Goal: Use online tool/utility: Utilize a website feature to perform a specific function

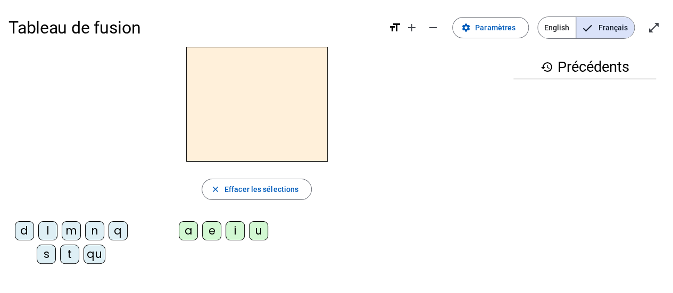
click at [94, 237] on div "n" at bounding box center [94, 230] width 19 height 19
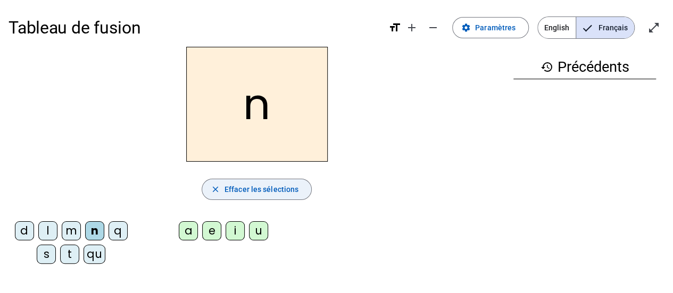
click at [228, 178] on span "button" at bounding box center [256, 190] width 109 height 26
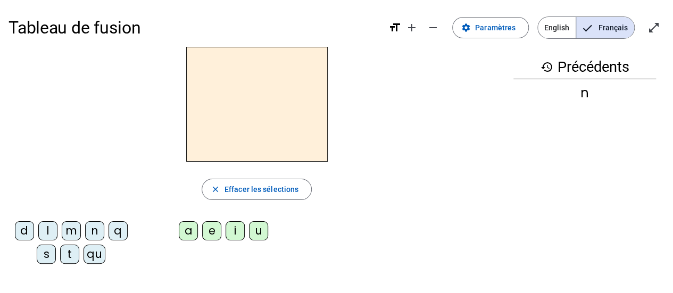
click at [97, 259] on div "qu" at bounding box center [94, 254] width 22 height 19
click at [233, 238] on div "i" at bounding box center [234, 230] width 19 height 19
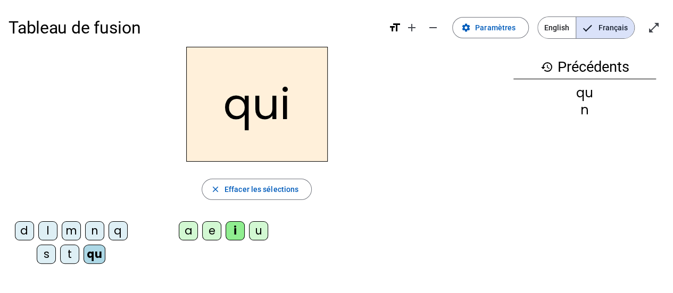
click at [94, 259] on div "qu" at bounding box center [94, 254] width 22 height 19
click at [42, 261] on div "s" at bounding box center [46, 254] width 19 height 19
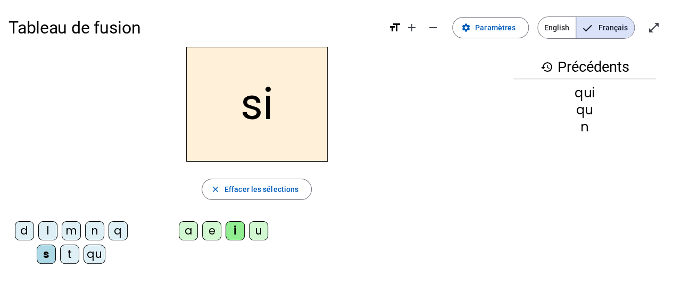
click at [94, 225] on div "n" at bounding box center [94, 230] width 19 height 19
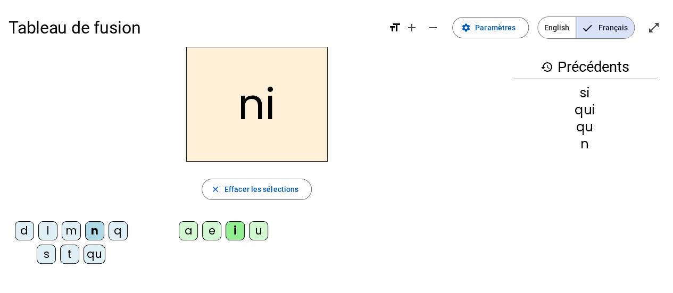
click at [210, 238] on div "e" at bounding box center [211, 230] width 19 height 19
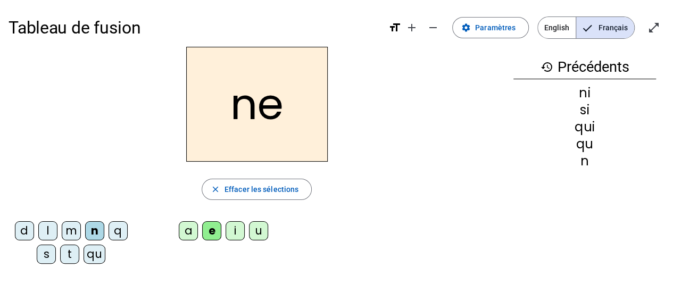
click at [43, 261] on div "s" at bounding box center [46, 254] width 19 height 19
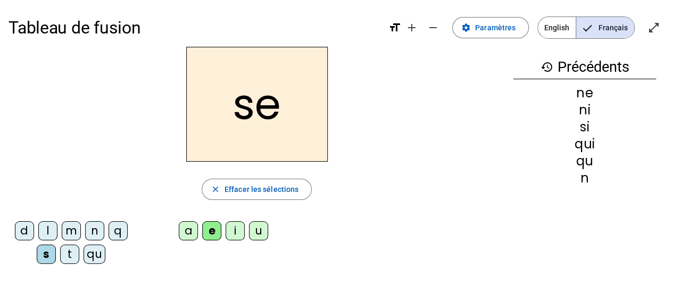
click at [67, 261] on div "t" at bounding box center [69, 254] width 19 height 19
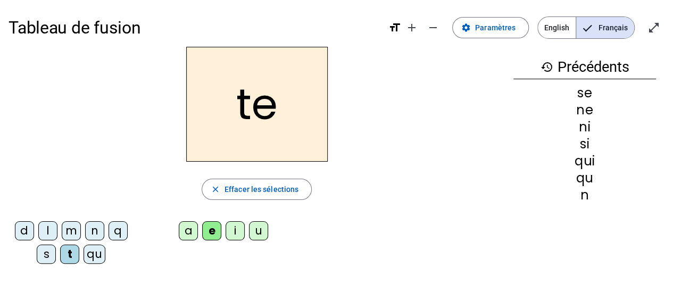
click at [22, 237] on div "d" at bounding box center [24, 230] width 19 height 19
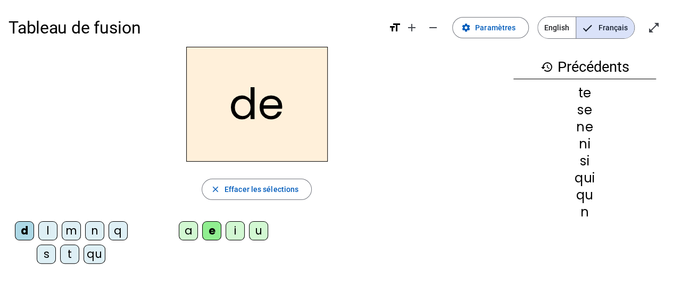
click at [257, 235] on div "u" at bounding box center [258, 230] width 19 height 19
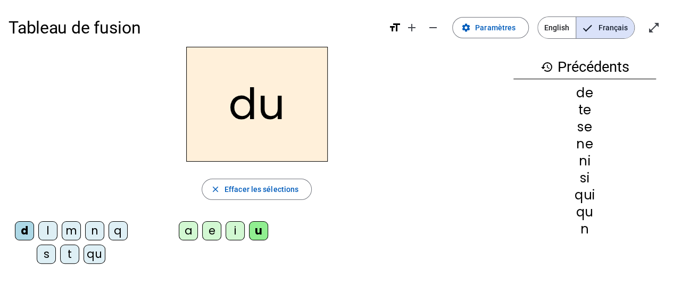
click at [46, 258] on div "s" at bounding box center [46, 254] width 19 height 19
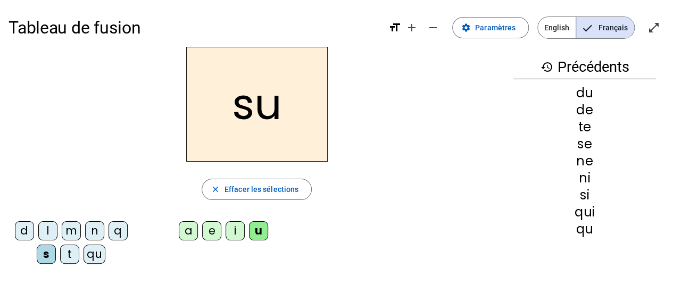
click at [47, 224] on div "l" at bounding box center [47, 230] width 19 height 19
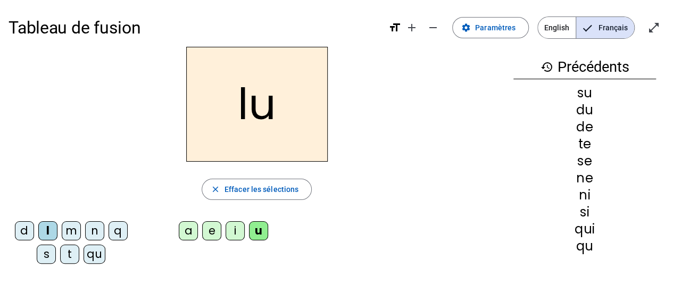
click at [69, 265] on letter-bubble "t" at bounding box center [71, 256] width 23 height 23
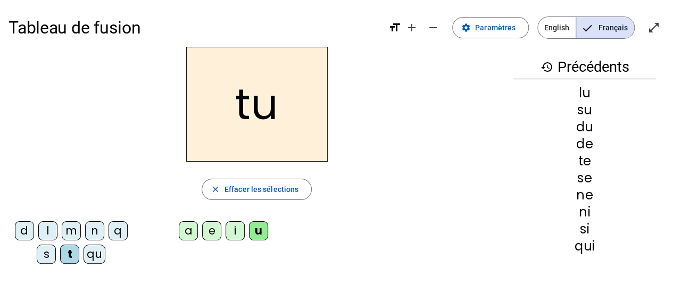
click at [182, 241] on letter-bubble "a" at bounding box center [190, 232] width 23 height 23
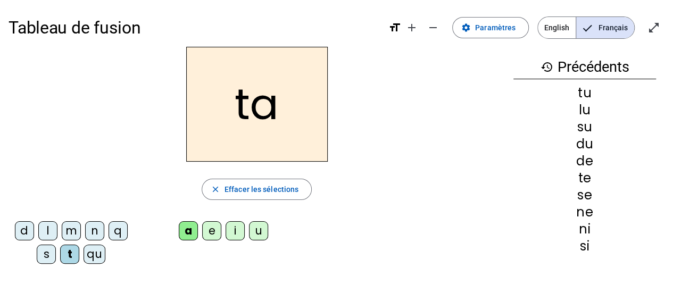
click at [45, 251] on div "s" at bounding box center [46, 254] width 19 height 19
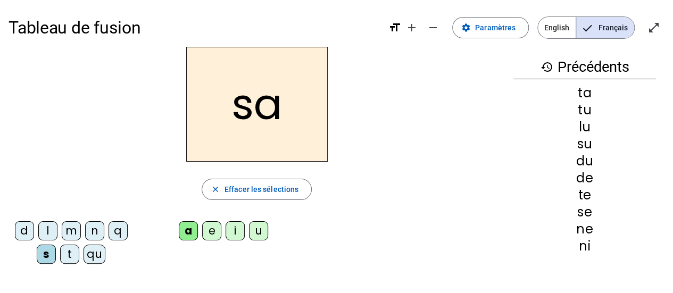
click at [74, 223] on div "m" at bounding box center [71, 230] width 19 height 19
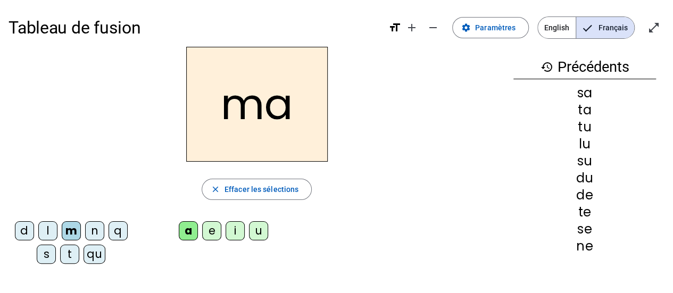
click at [208, 235] on div "e" at bounding box center [211, 230] width 19 height 19
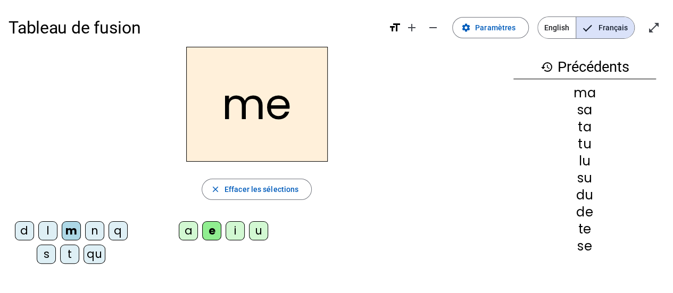
click at [18, 232] on div "d" at bounding box center [24, 230] width 19 height 19
